Goal: Transaction & Acquisition: Purchase product/service

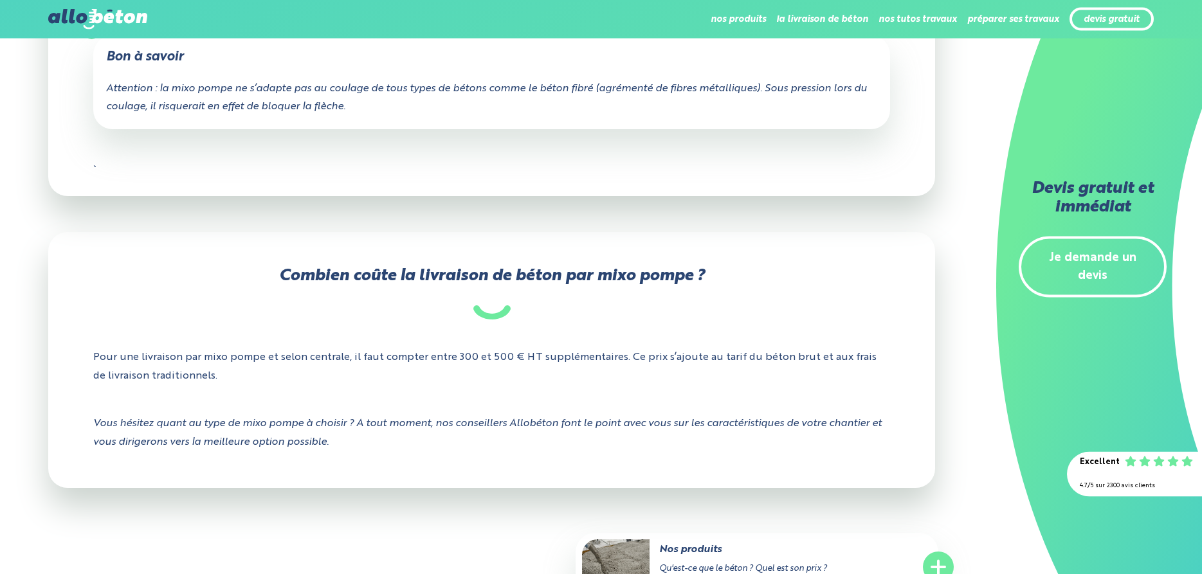
scroll to position [1733, 0]
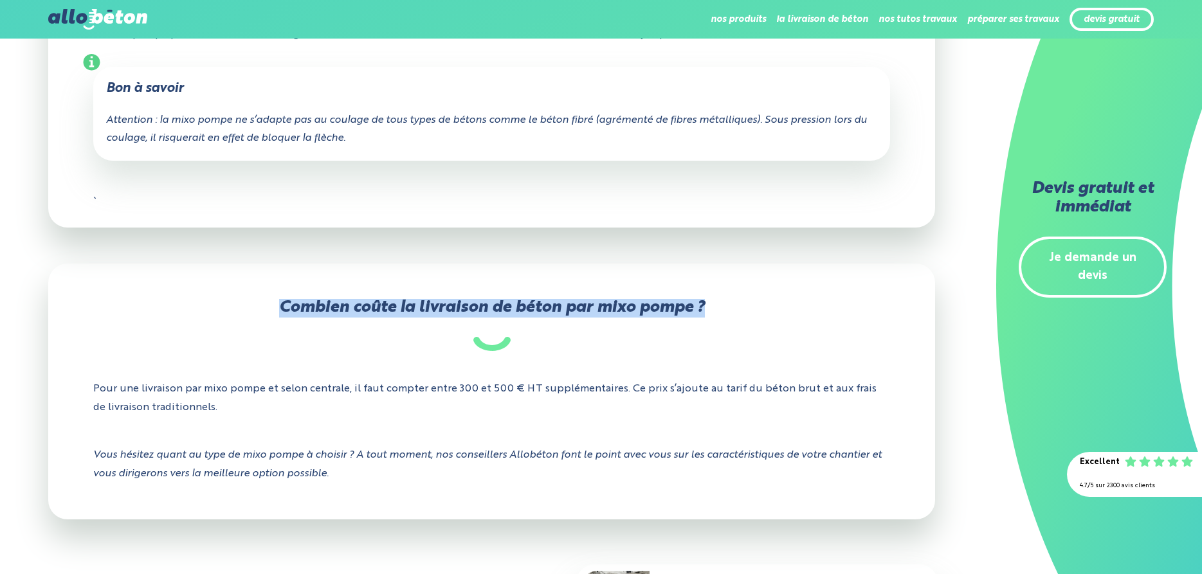
drag, startPoint x: 718, startPoint y: 305, endPoint x: 281, endPoint y: 323, distance: 437.2
click at [281, 323] on h2 "Combien coûte la livraison de béton par mixo pompe ?" at bounding box center [492, 325] width 798 height 52
click at [577, 305] on h2 "Combien coûte la livraison de béton par mixo pompe ?" at bounding box center [492, 325] width 798 height 52
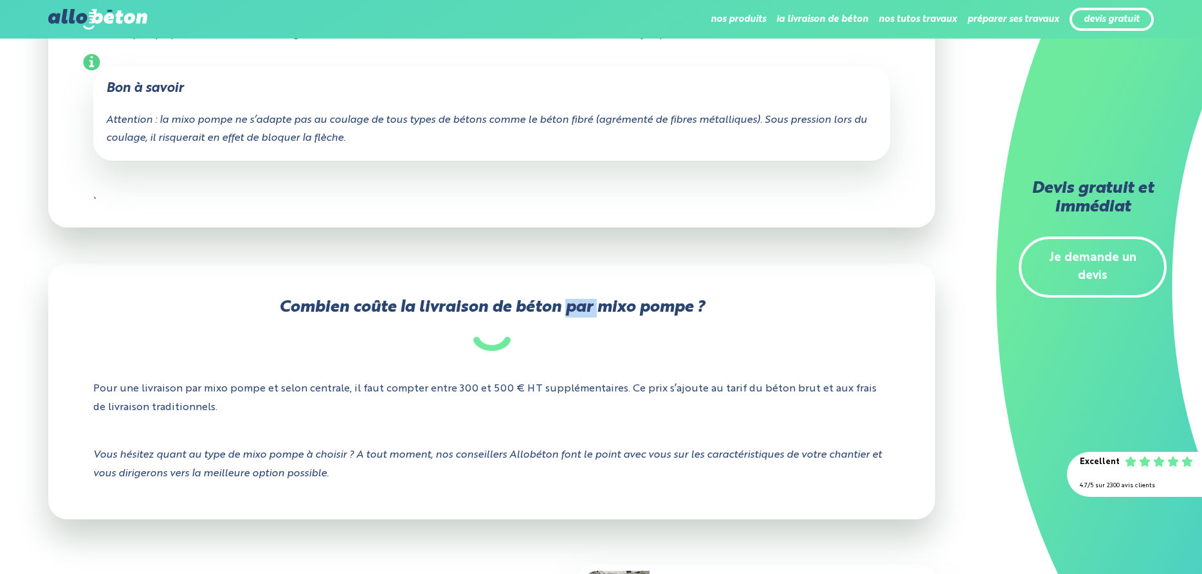
click at [577, 305] on h2 "Combien coûte la livraison de béton par mixo pompe ?" at bounding box center [492, 325] width 798 height 52
click at [669, 307] on h2 "Combien coûte la livraison de béton par mixo pompe ?" at bounding box center [492, 325] width 798 height 52
click at [585, 308] on h2 "Combien coûte la livraison de béton par mixo pompe ?" at bounding box center [492, 325] width 798 height 52
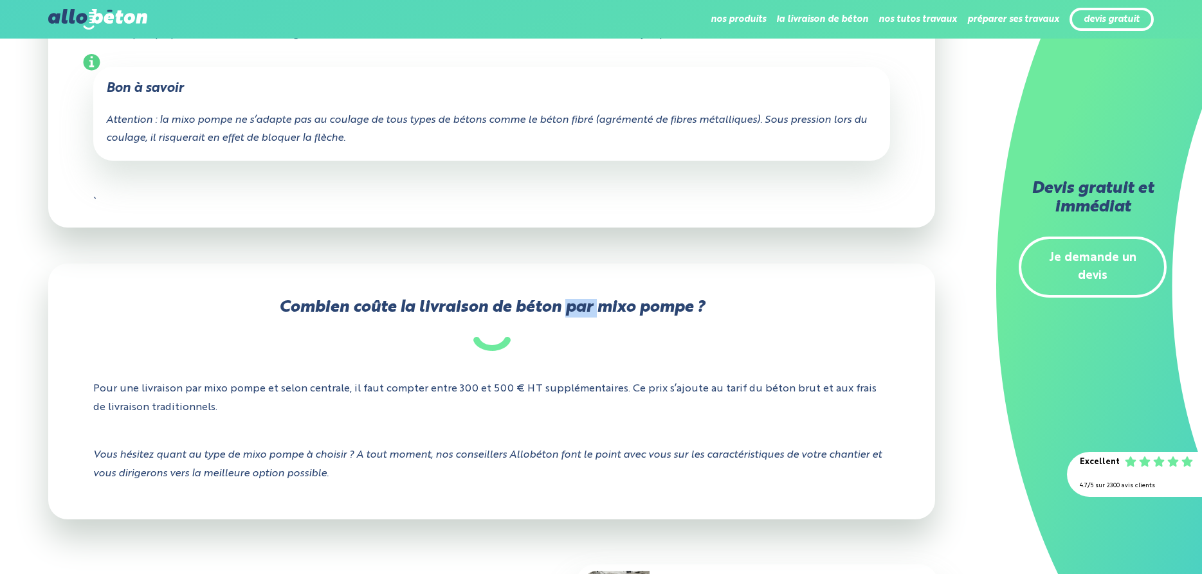
click at [585, 308] on h2 "Combien coûte la livraison de béton par mixo pompe ?" at bounding box center [492, 325] width 798 height 52
click at [677, 308] on h2 "Combien coûte la livraison de béton par mixo pompe ?" at bounding box center [492, 325] width 798 height 52
click at [616, 308] on h2 "Combien coûte la livraison de béton par mixo pompe ?" at bounding box center [492, 325] width 798 height 52
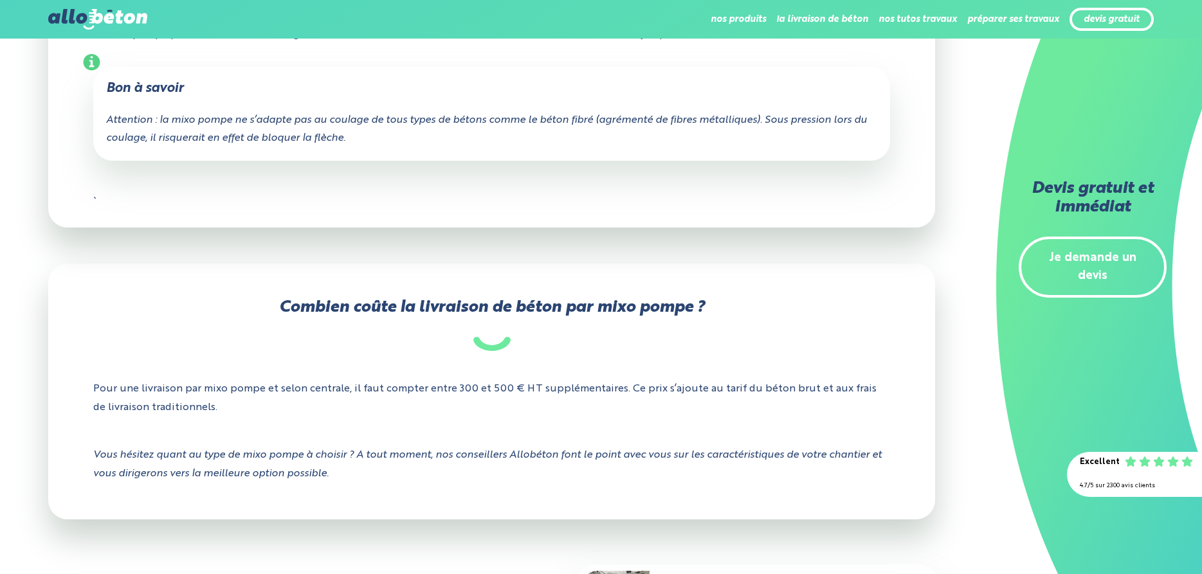
click at [582, 307] on h2 "Combien coûte la livraison de béton par mixo pompe ?" at bounding box center [492, 325] width 798 height 52
click at [524, 308] on h2 "Combien coûte la livraison de béton par mixo pompe ?" at bounding box center [492, 325] width 798 height 52
click at [495, 309] on h2 "Combien coûte la livraison de béton par mixo pompe ?" at bounding box center [492, 325] width 798 height 52
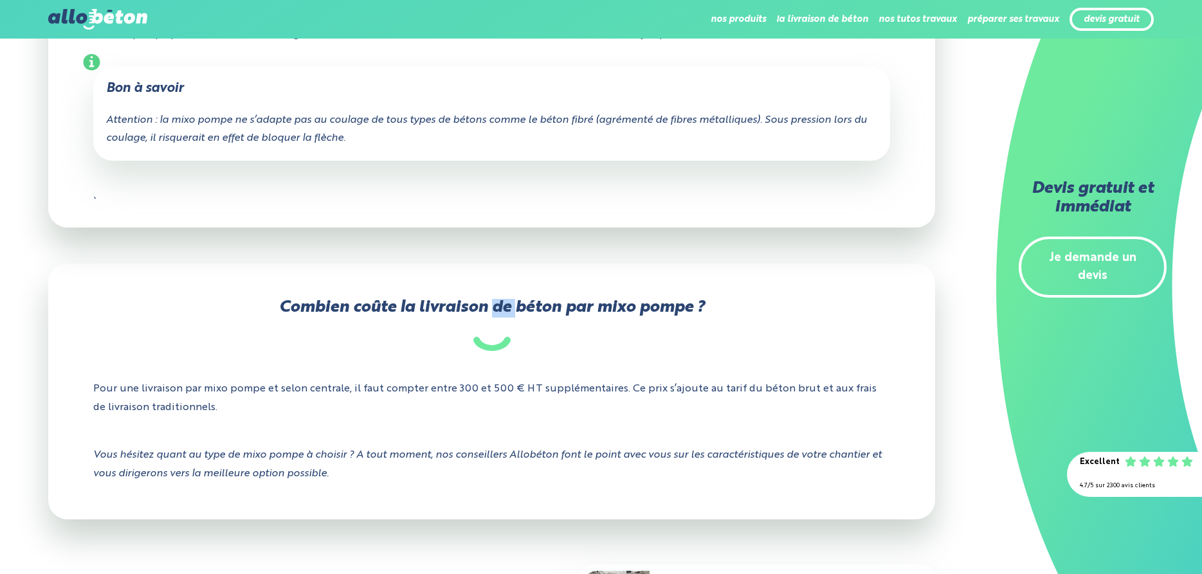
click at [495, 309] on h2 "Combien coûte la livraison de béton par mixo pompe ?" at bounding box center [492, 325] width 798 height 52
click at [454, 310] on h2 "Combien coûte la livraison de béton par mixo pompe ?" at bounding box center [492, 325] width 798 height 52
click at [409, 307] on h2 "Combien coûte la livraison de béton par mixo pompe ?" at bounding box center [492, 325] width 798 height 52
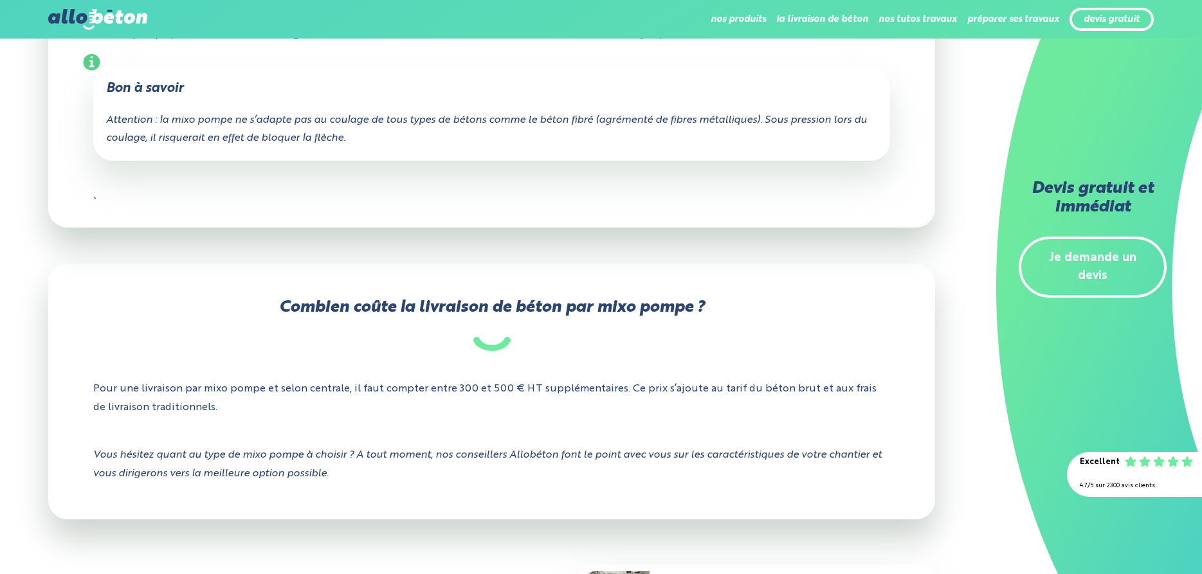
click at [364, 307] on h2 "Combien coûte la livraison de béton par mixo pompe ?" at bounding box center [492, 325] width 798 height 52
click at [336, 307] on h2 "Combien coûte la livraison de béton par mixo pompe ?" at bounding box center [492, 325] width 798 height 52
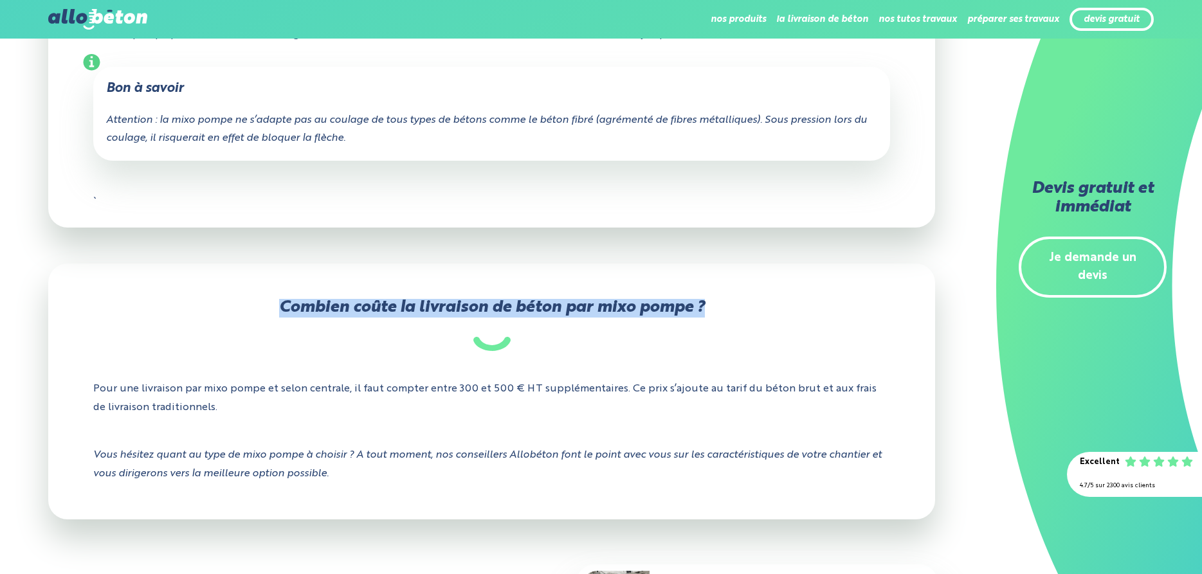
drag, startPoint x: 727, startPoint y: 309, endPoint x: 254, endPoint y: 311, distance: 472.8
click at [254, 311] on h2 "Combien coûte la livraison de béton par mixo pompe ?" at bounding box center [492, 325] width 798 height 52
click at [424, 310] on h2 "Combien coûte la livraison de béton par mixo pompe ?" at bounding box center [492, 325] width 798 height 52
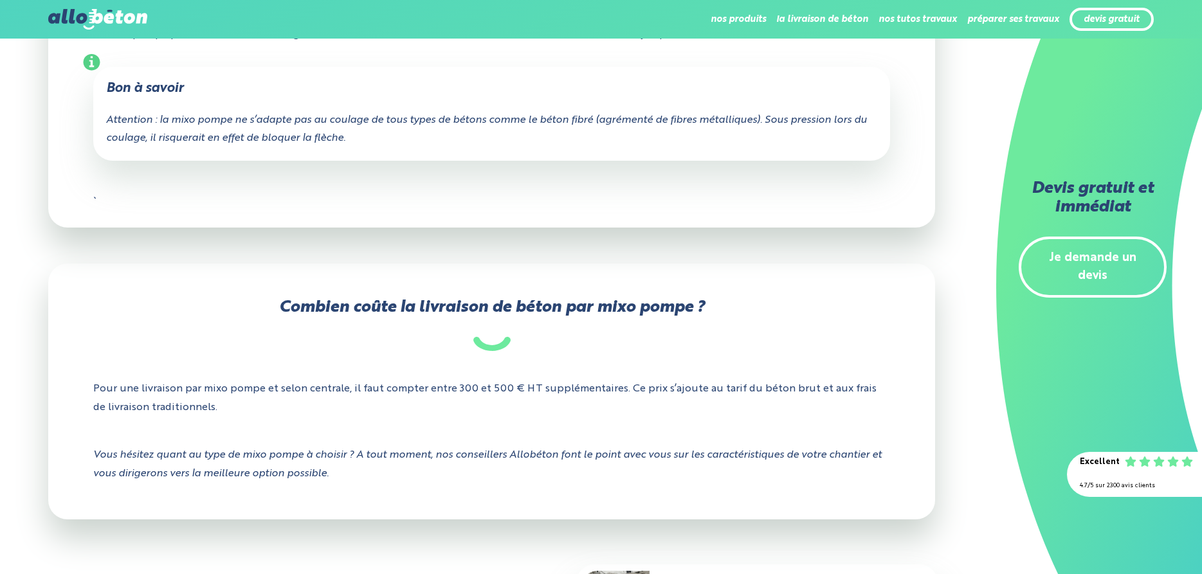
click at [486, 309] on h2 "Combien coûte la livraison de béton par mixo pompe ?" at bounding box center [492, 325] width 798 height 52
click at [546, 309] on h2 "Combien coûte la livraison de béton par mixo pompe ?" at bounding box center [492, 325] width 798 height 52
click at [642, 311] on h2 "Combien coûte la livraison de béton par mixo pompe ?" at bounding box center [492, 325] width 798 height 52
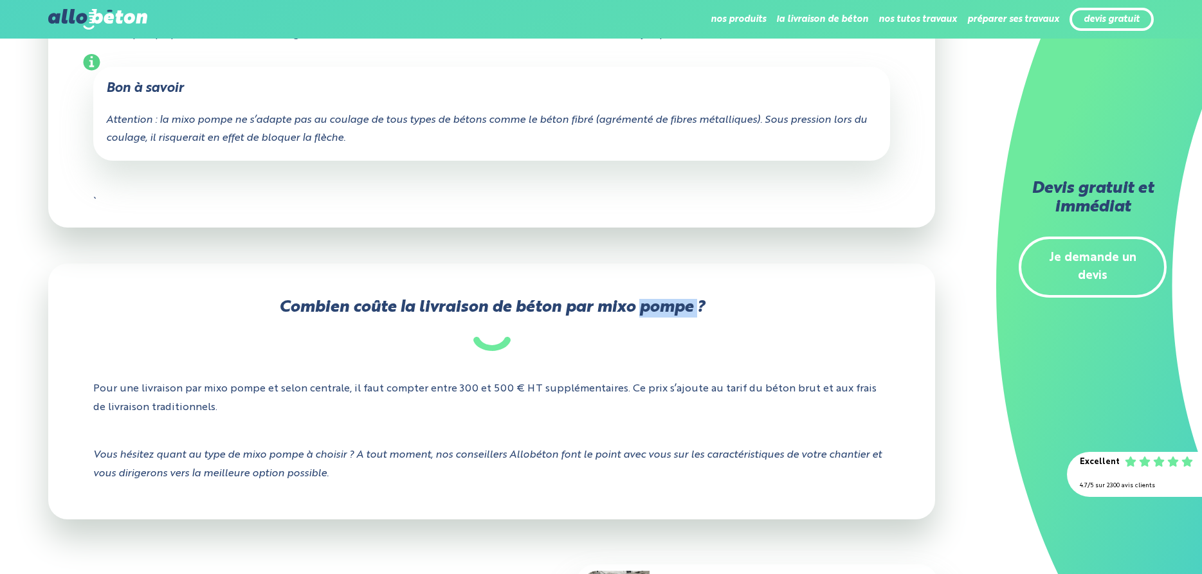
click at [642, 311] on h2 "Combien coûte la livraison de béton par mixo pompe ?" at bounding box center [492, 325] width 798 height 52
click at [689, 311] on h2 "Combien coûte la livraison de béton par mixo pompe ?" at bounding box center [492, 325] width 798 height 52
click at [725, 315] on h2 "Combien coûte la livraison de béton par mixo pompe ?" at bounding box center [492, 325] width 798 height 52
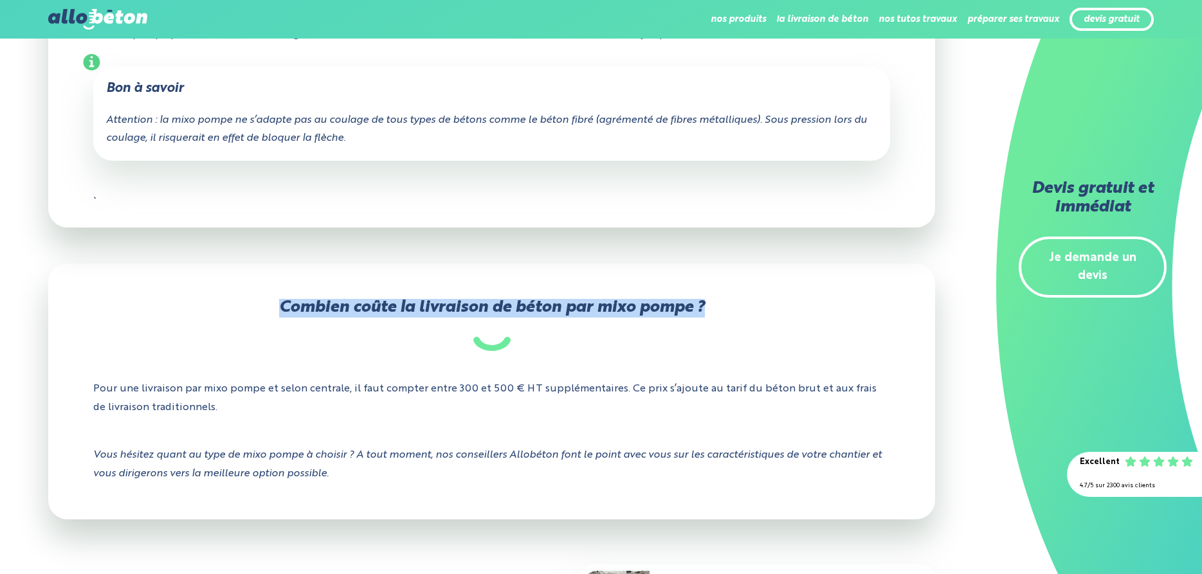
drag, startPoint x: 739, startPoint y: 305, endPoint x: 269, endPoint y: 306, distance: 469.6
click at [269, 306] on h2 "Combien coûte la livraison de béton par mixo pompe ?" at bounding box center [492, 325] width 798 height 52
click at [461, 306] on h2 "Combien coûte la livraison de béton par mixo pompe ?" at bounding box center [492, 325] width 798 height 52
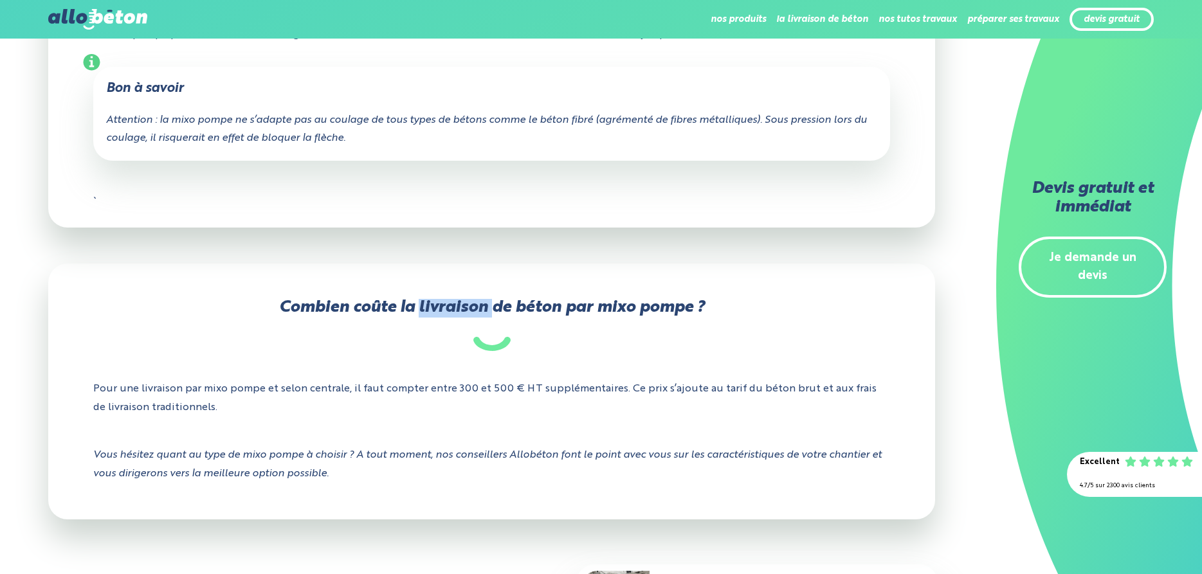
click at [461, 306] on h2 "Combien coûte la livraison de béton par mixo pompe ?" at bounding box center [492, 325] width 798 height 52
click at [524, 310] on h2 "Combien coûte la livraison de béton par mixo pompe ?" at bounding box center [492, 325] width 798 height 52
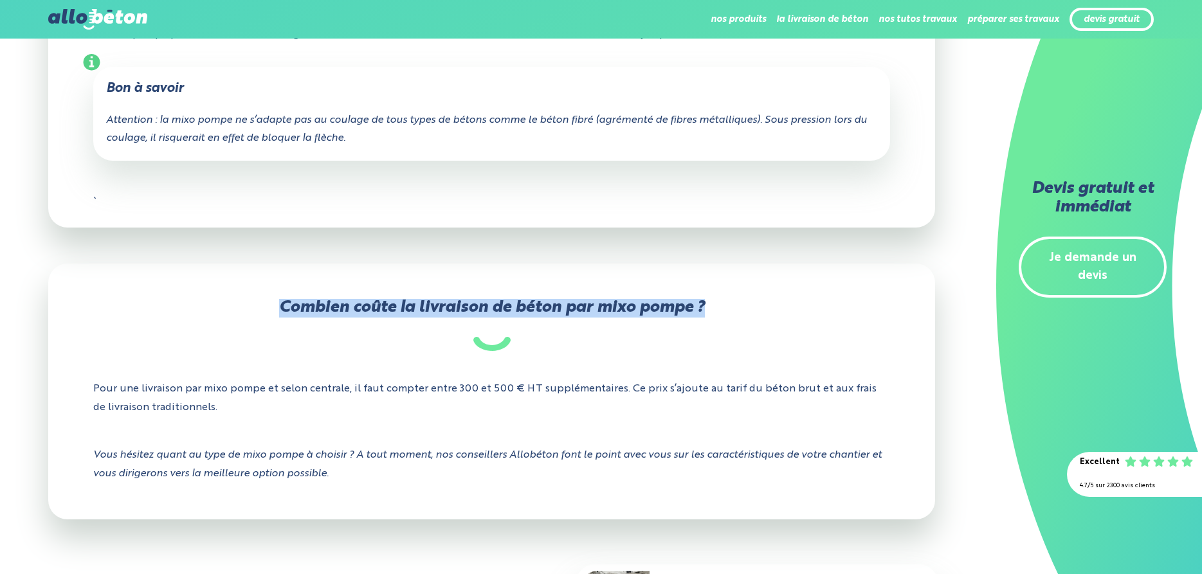
drag, startPoint x: 723, startPoint y: 308, endPoint x: 264, endPoint y: 309, distance: 458.7
click at [264, 309] on h2 "Combien coûte la livraison de béton par mixo pompe ?" at bounding box center [492, 325] width 798 height 52
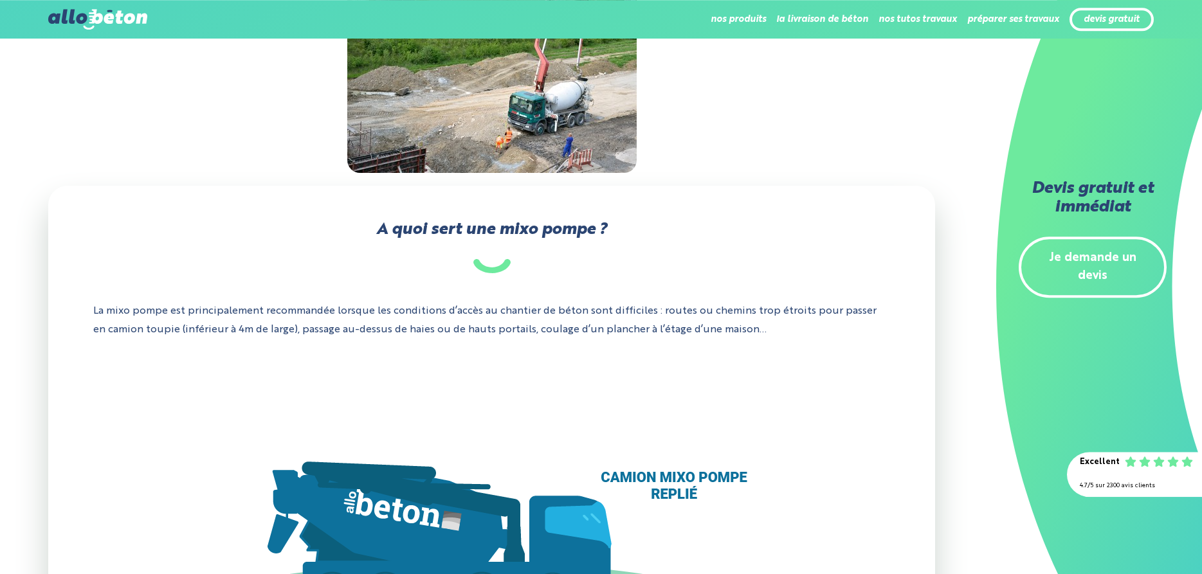
scroll to position [0, 0]
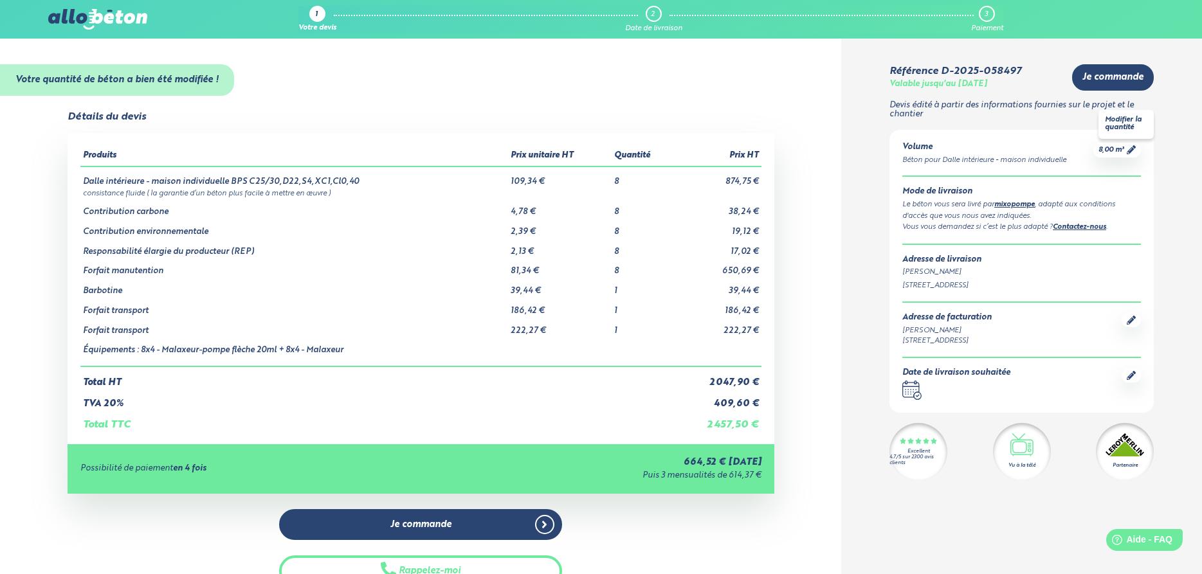
click at [1132, 151] on icon at bounding box center [1131, 149] width 9 height 9
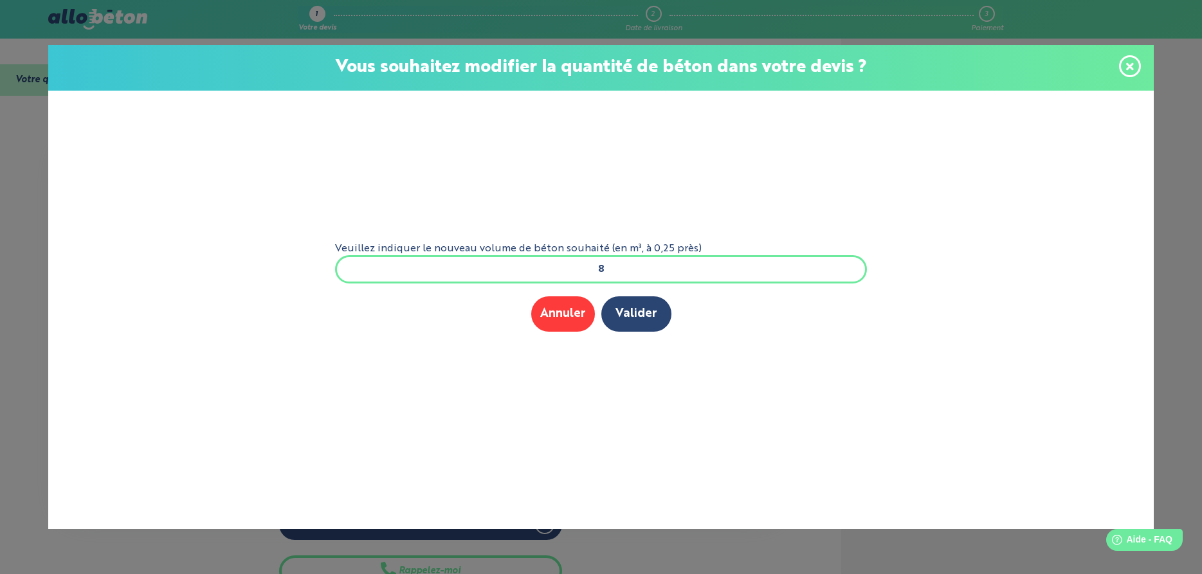
click at [641, 267] on input "8" at bounding box center [601, 269] width 533 height 28
type input "7"
click at [665, 318] on button "Valider" at bounding box center [636, 314] width 70 height 35
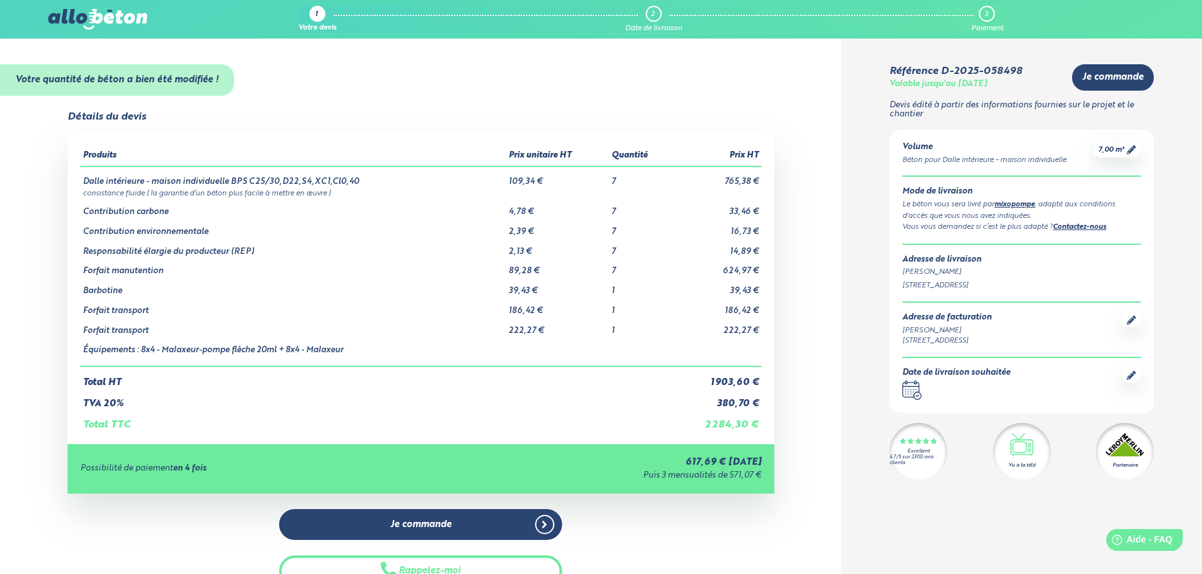
click at [915, 392] on icon ".calendar-icon { fill: none; stroke: #2b4572; stroke-linecap: round; stroke-lin…" at bounding box center [912, 390] width 19 height 19
click at [1128, 374] on icon at bounding box center [1131, 375] width 9 height 9
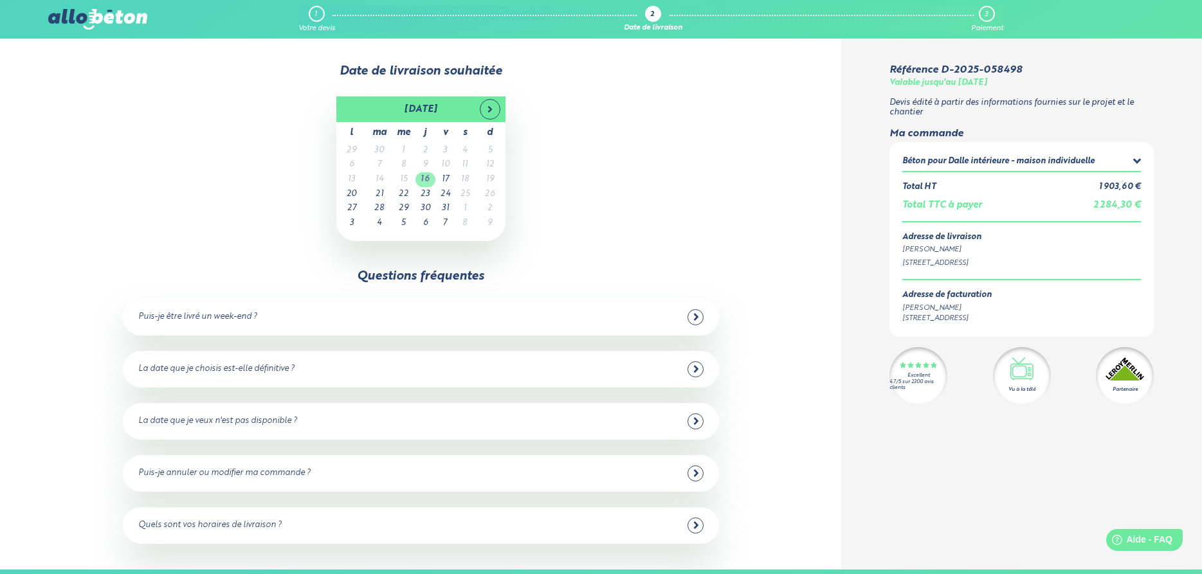
click at [425, 180] on td "16" at bounding box center [426, 179] width 20 height 15
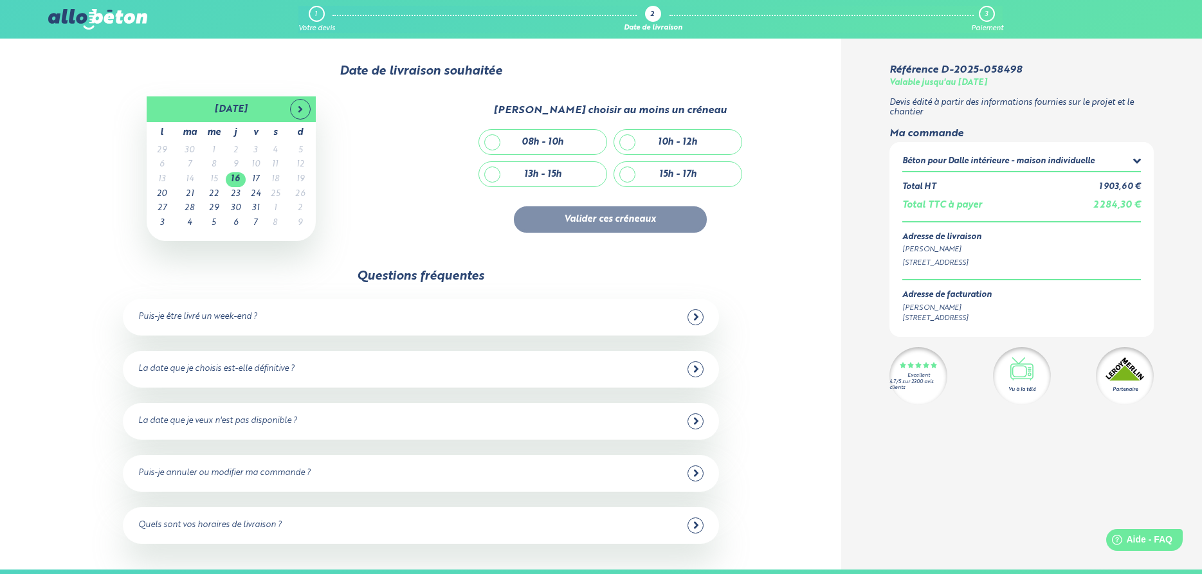
click at [917, 367] on div at bounding box center [918, 366] width 37 height 8
click at [966, 485] on div "Référence D-2025-058498 Valable jusqu'au 12/11/2025 Devis édité à partir des in…" at bounding box center [1021, 304] width 361 height 531
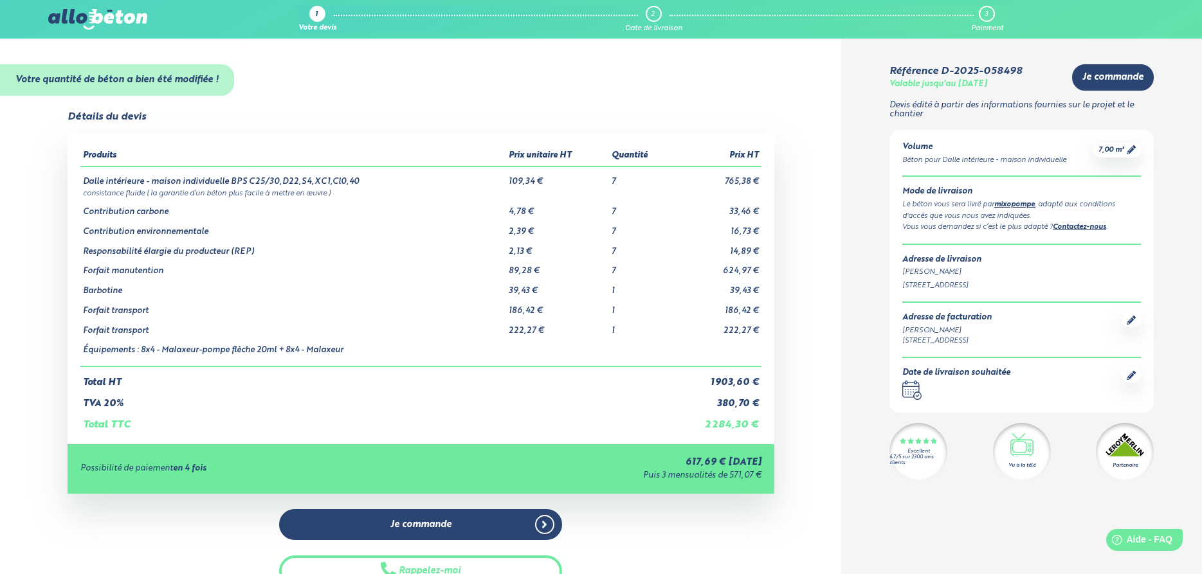
click at [1132, 379] on icon at bounding box center [1131, 375] width 9 height 9
drag, startPoint x: 769, startPoint y: 478, endPoint x: 643, endPoint y: 466, distance: 126.7
click at [643, 466] on div "Possibilité de paiement en 4 fois 617,69 € aujourd'hui Puis 3 mensualités de 57…" at bounding box center [421, 470] width 707 height 50
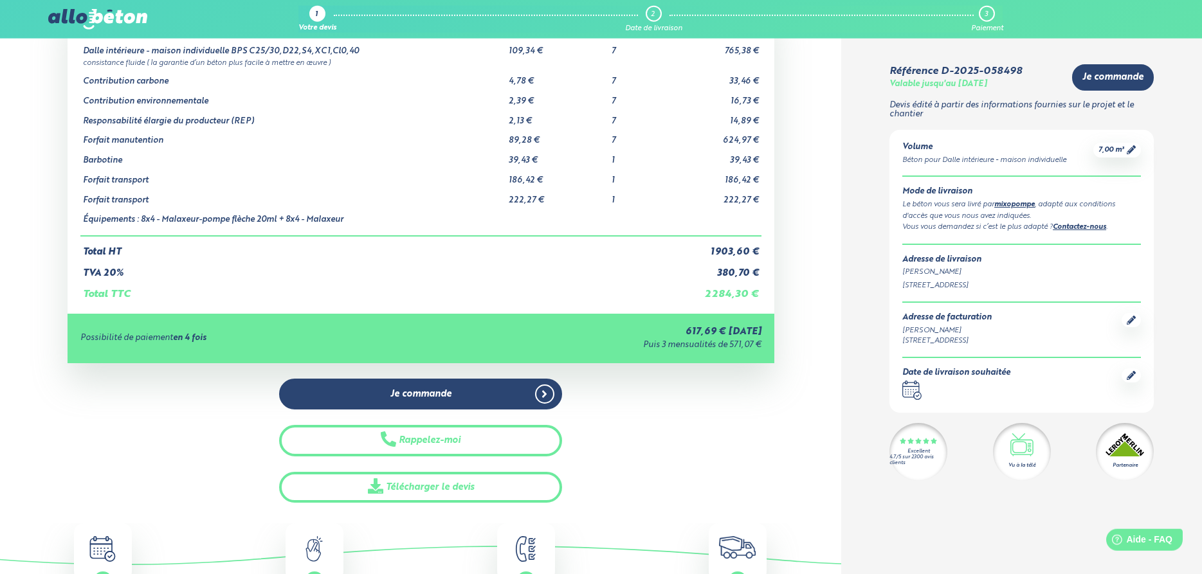
scroll to position [131, 0]
click at [1128, 380] on icon at bounding box center [1131, 375] width 9 height 9
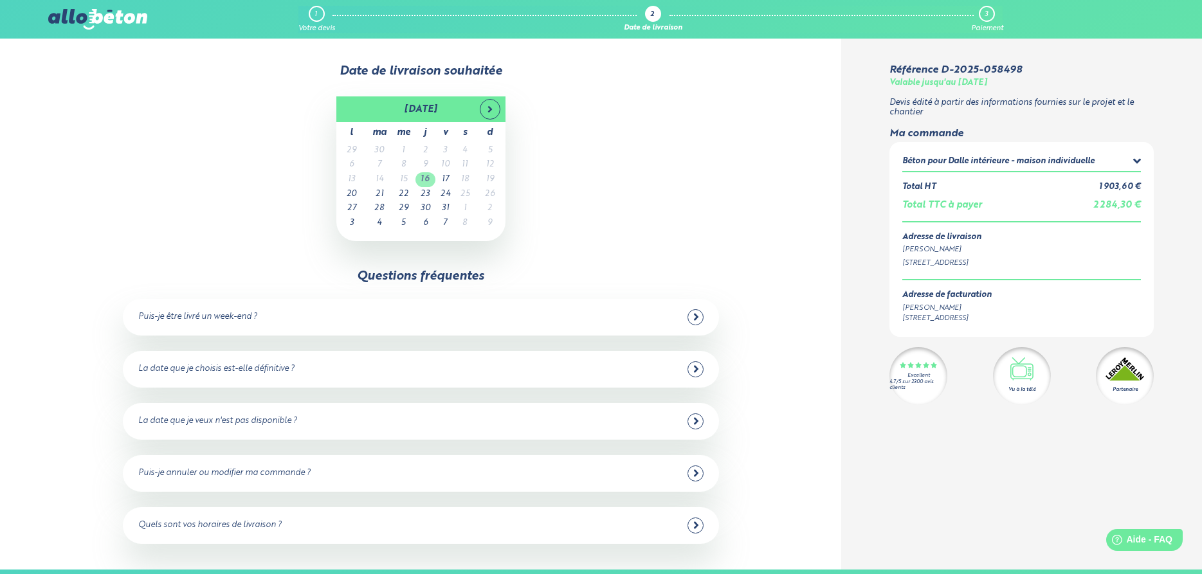
click at [430, 175] on td "16" at bounding box center [426, 179] width 20 height 15
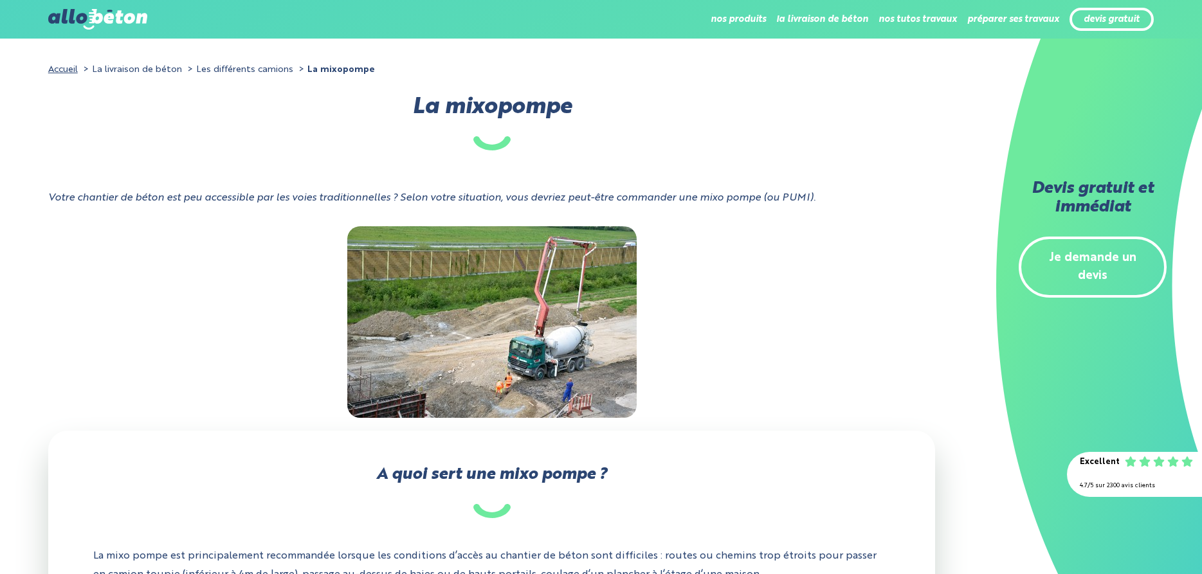
click at [542, 313] on img at bounding box center [491, 322] width 289 height 192
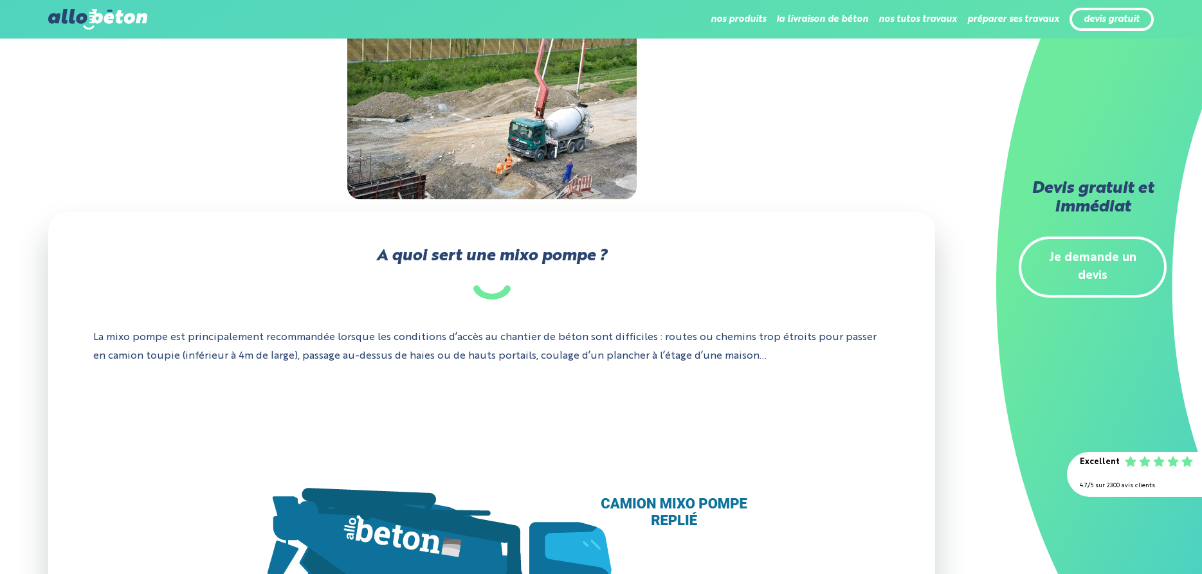
scroll to position [131, 0]
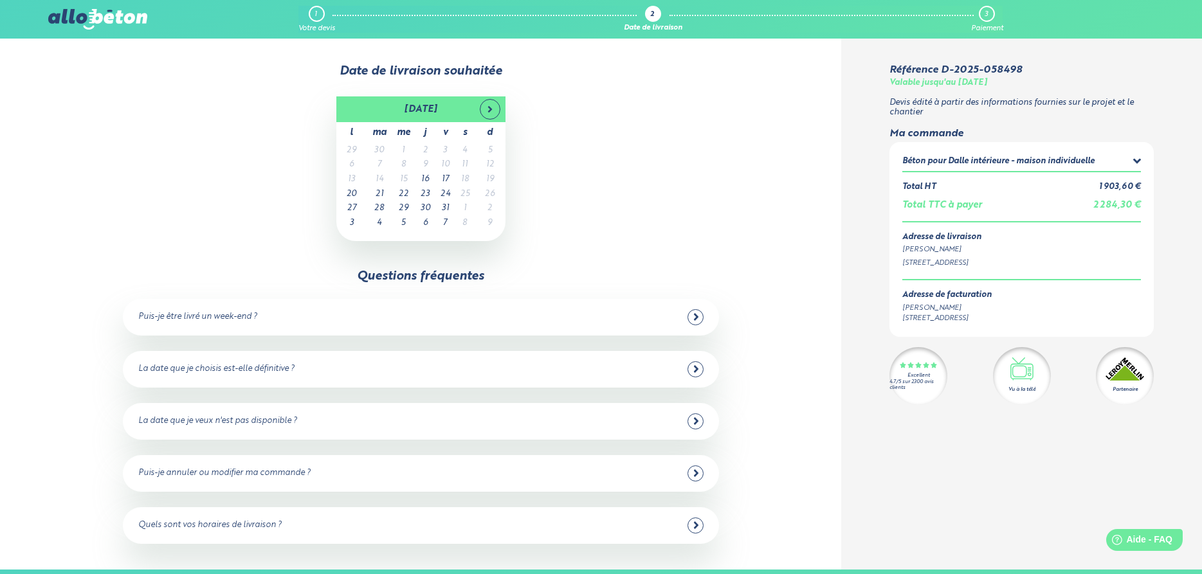
click at [692, 163] on div "[DATE] l ma me j v s d 29 30 1 2 3 4 5 6 7 8 9 10 11 12 13 14 15 16 17 18 19 20…" at bounding box center [421, 168] width 740 height 145
